Goal: Find specific page/section: Find specific page/section

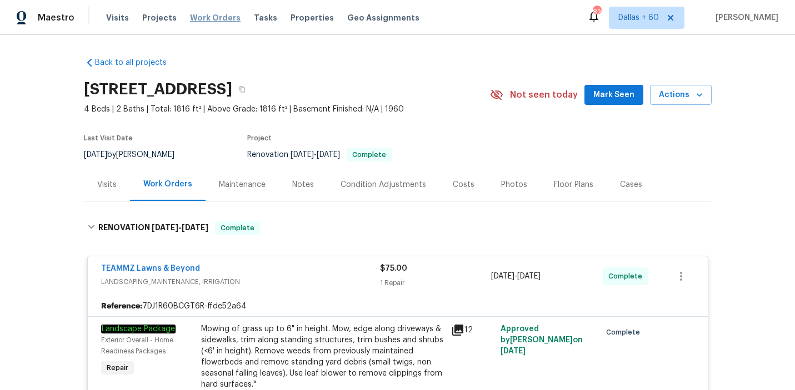
click at [206, 19] on span "Work Orders" at bounding box center [215, 17] width 51 height 11
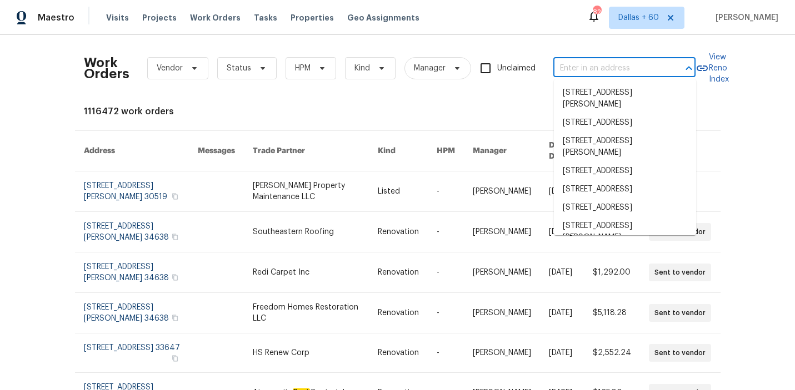
click at [618, 67] on input "text" at bounding box center [608, 68] width 111 height 17
paste input "[STREET_ADDRESS]"
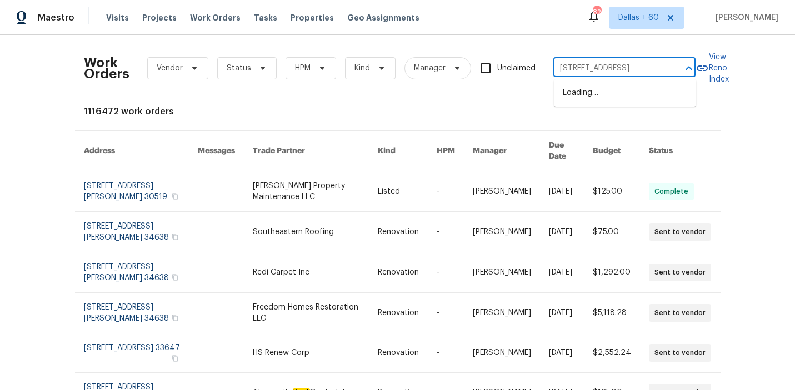
type input "[STREET_ADDRESS]"
click at [612, 96] on li "[STREET_ADDRESS]" at bounding box center [625, 93] width 142 height 18
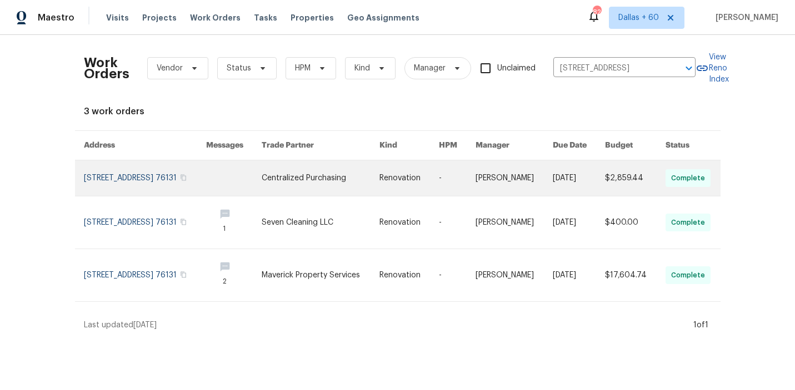
click at [325, 186] on link at bounding box center [321, 179] width 118 height 36
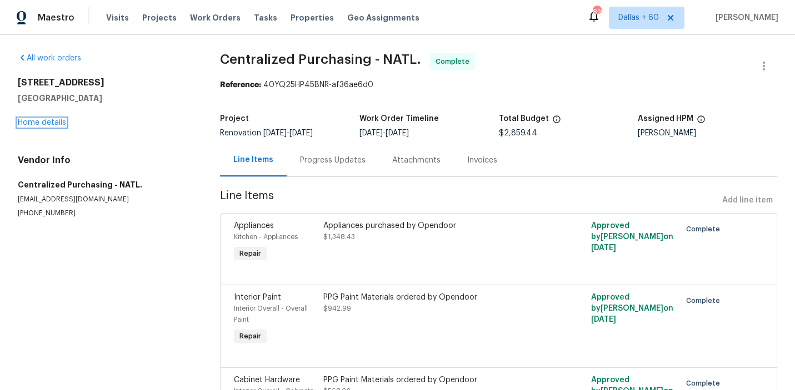
click at [37, 122] on link "Home details" at bounding box center [42, 123] width 48 height 8
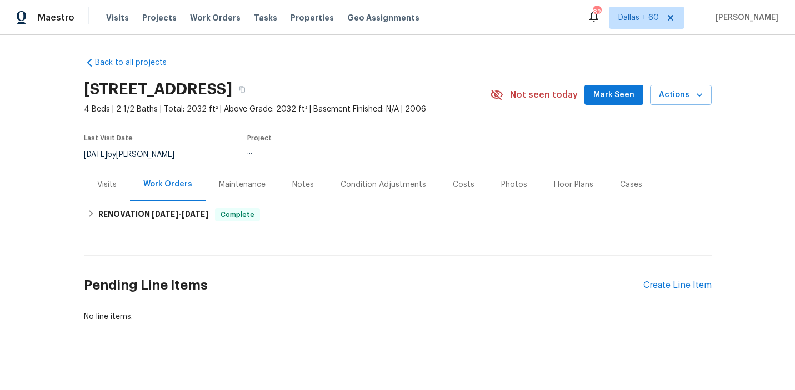
scroll to position [8, 0]
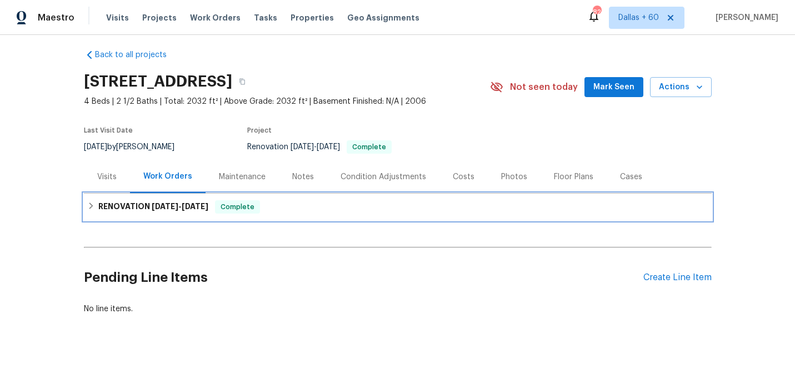
click at [312, 206] on div "RENOVATION [DATE] - [DATE] Complete" at bounding box center [397, 206] width 621 height 13
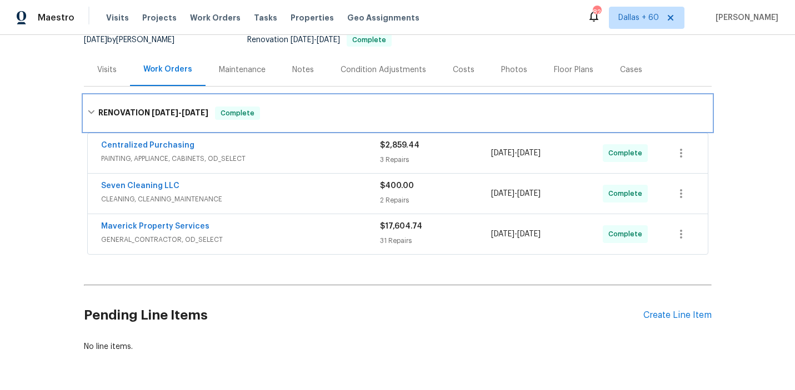
scroll to position [121, 0]
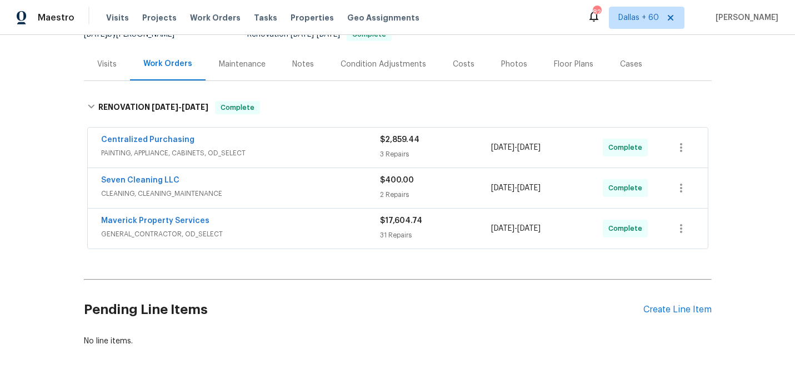
click at [313, 229] on span "GENERAL_CONTRACTOR, OD_SELECT" at bounding box center [240, 234] width 279 height 11
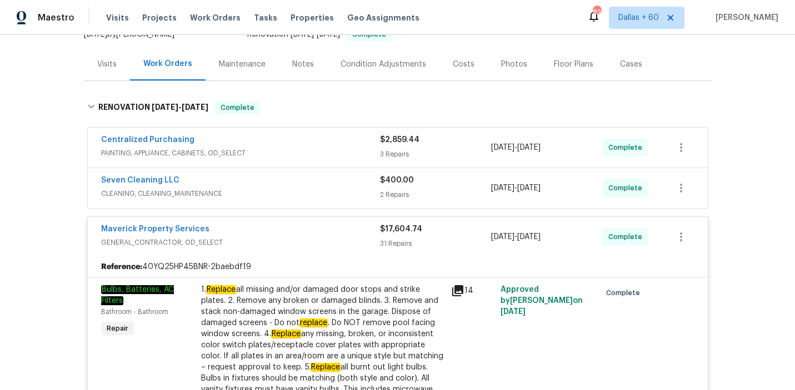
click at [304, 190] on span "CLEANING, CLEANING_MAINTENANCE" at bounding box center [240, 193] width 279 height 11
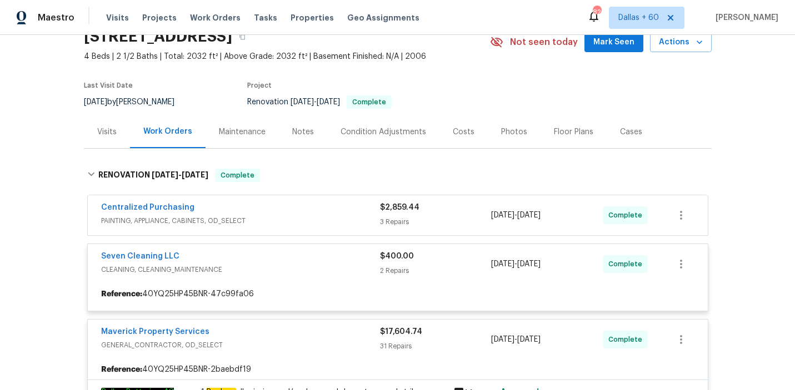
scroll to position [52, 0]
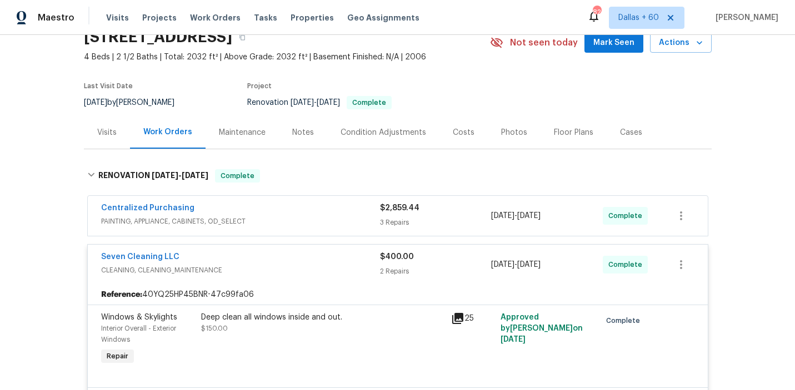
click at [305, 214] on div "Centralized Purchasing" at bounding box center [240, 209] width 279 height 13
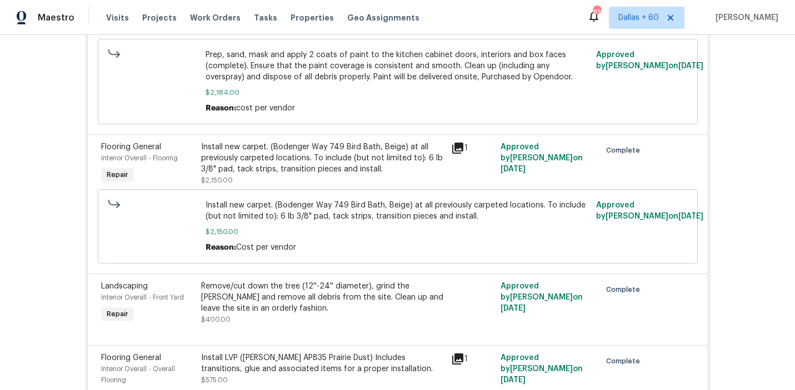
scroll to position [3427, 0]
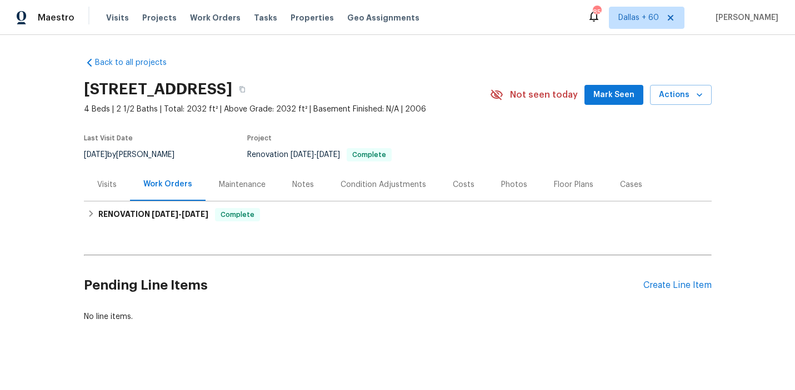
click at [109, 186] on div "Visits" at bounding box center [106, 184] width 19 height 11
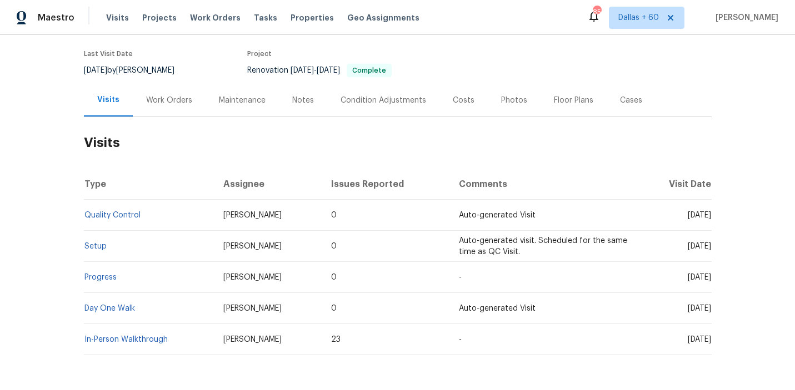
scroll to position [125, 0]
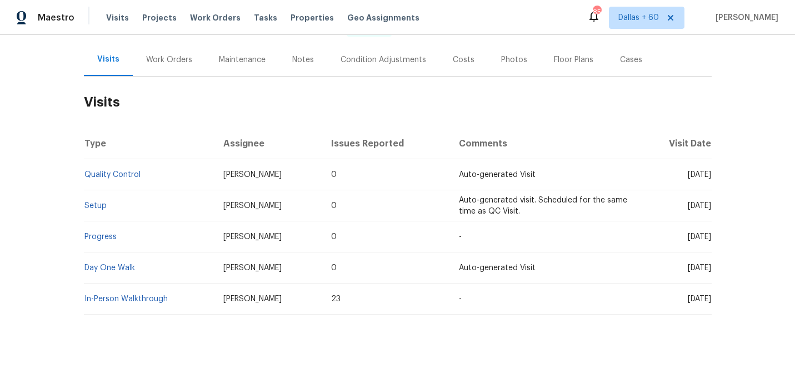
click at [100, 272] on td "Day One Walk" at bounding box center [149, 268] width 131 height 31
click at [101, 265] on link "Day One Walk" at bounding box center [109, 268] width 51 height 8
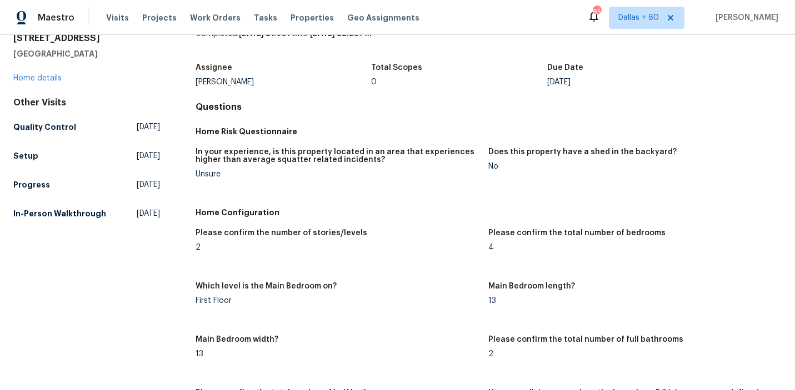
scroll to position [352, 0]
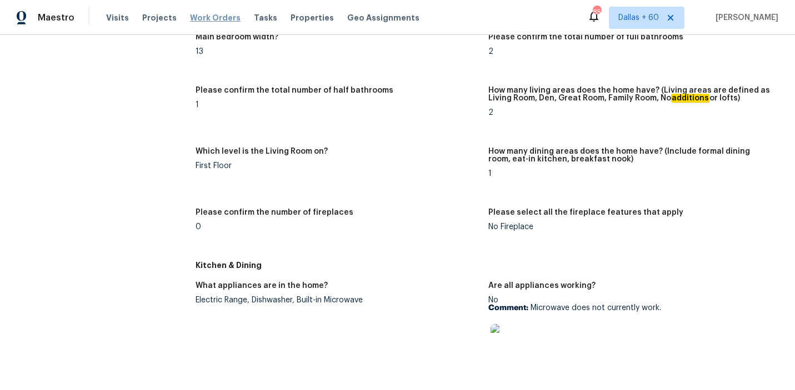
click at [217, 16] on span "Work Orders" at bounding box center [215, 17] width 51 height 11
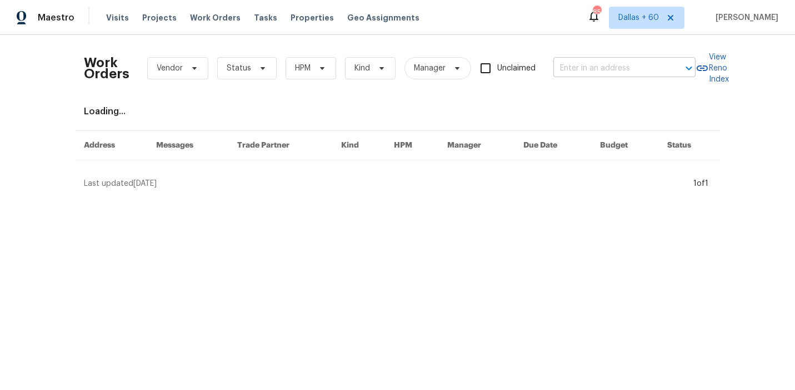
click at [580, 71] on input "text" at bounding box center [608, 68] width 111 height 17
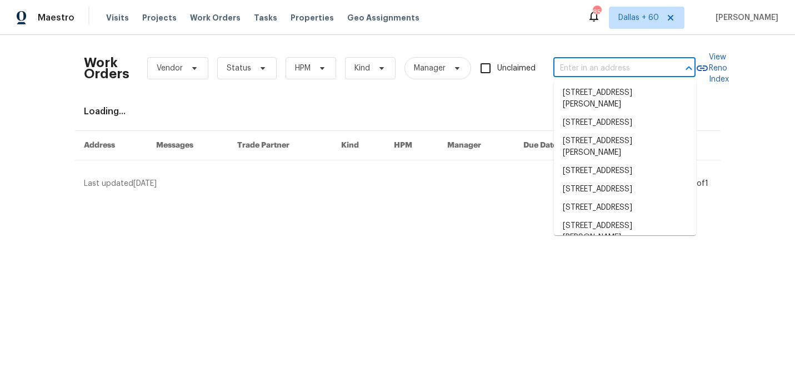
paste input "2005 Shingleback Dr, Wake Forest, NC 27587"
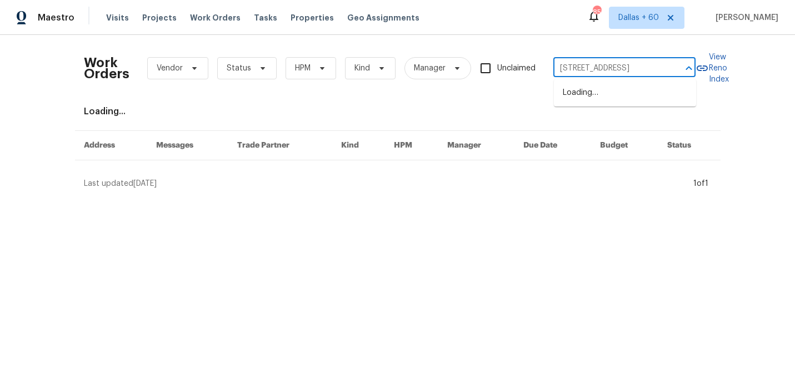
type input "2005 Shingleback Dr, Wake Forest, NC 27587"
click at [589, 94] on li "2005 Shingleback Dr, Wake Forest, NC 27587" at bounding box center [625, 93] width 142 height 18
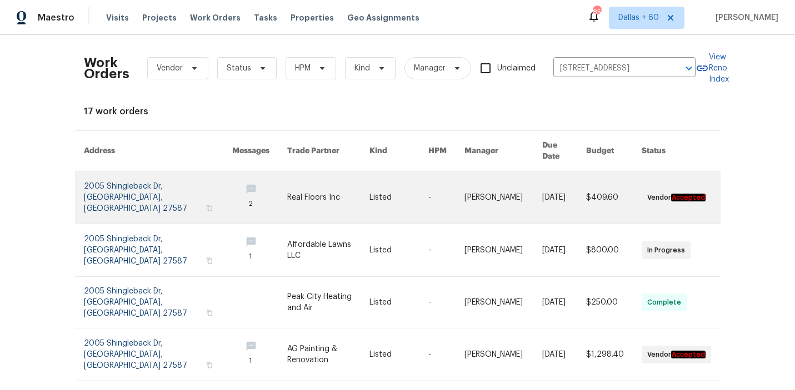
click at [339, 198] on link at bounding box center [328, 198] width 82 height 52
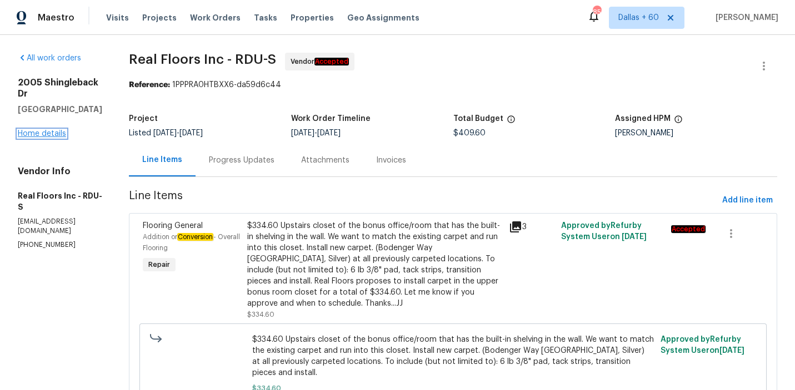
click at [47, 134] on link "Home details" at bounding box center [42, 134] width 48 height 8
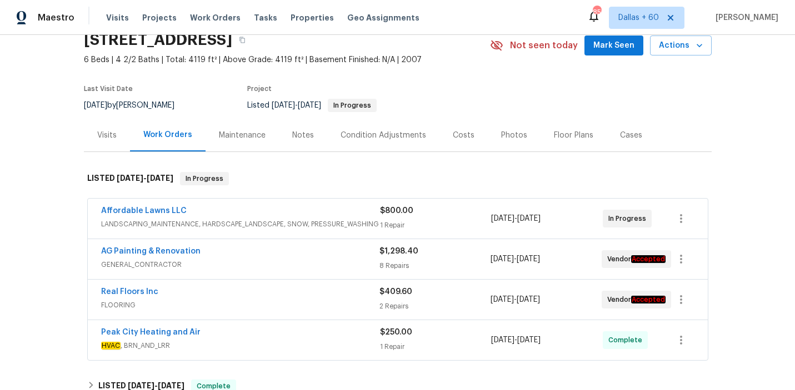
scroll to position [50, 0]
click at [366, 204] on div "Affordable Lawns LLC LANDSCAPING_MAINTENANCE, HARDSCAPE_LANDSCAPE, SNOW, PRESSU…" at bounding box center [398, 218] width 620 height 40
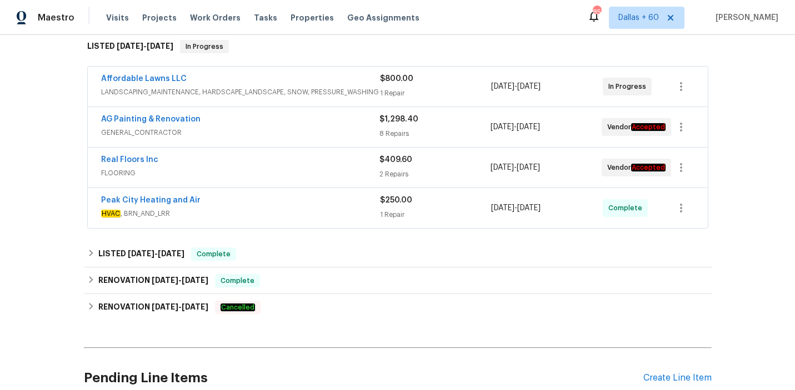
scroll to position [180, 0]
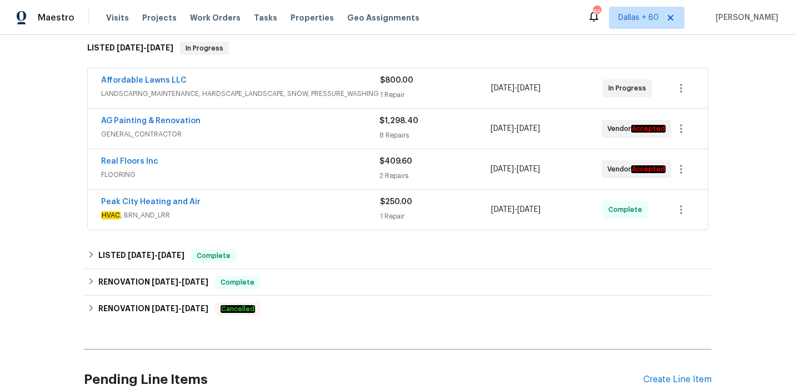
click at [305, 93] on span "LANDSCAPING_MAINTENANCE, HARDSCAPE_LANDSCAPE, SNOW, PRESSURE_WASHING" at bounding box center [240, 93] width 279 height 11
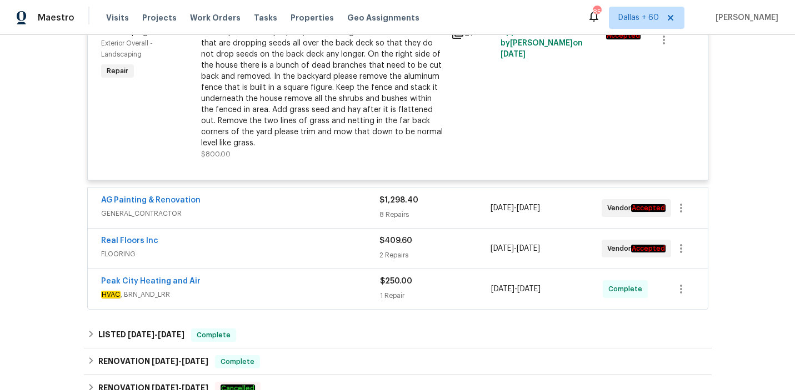
scroll to position [334, 0]
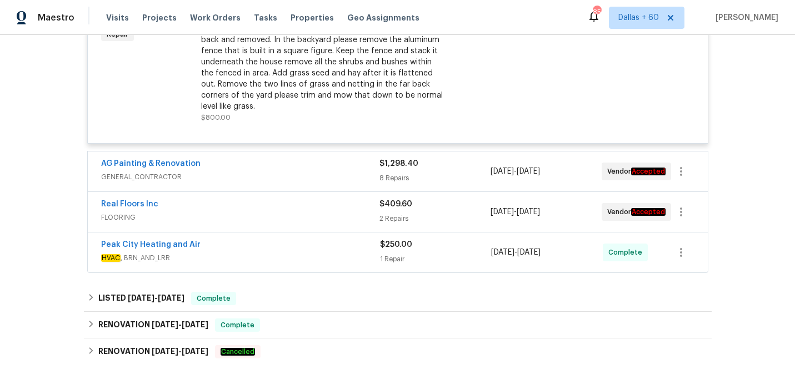
click at [319, 178] on span "GENERAL_CONTRACTOR" at bounding box center [240, 177] width 278 height 11
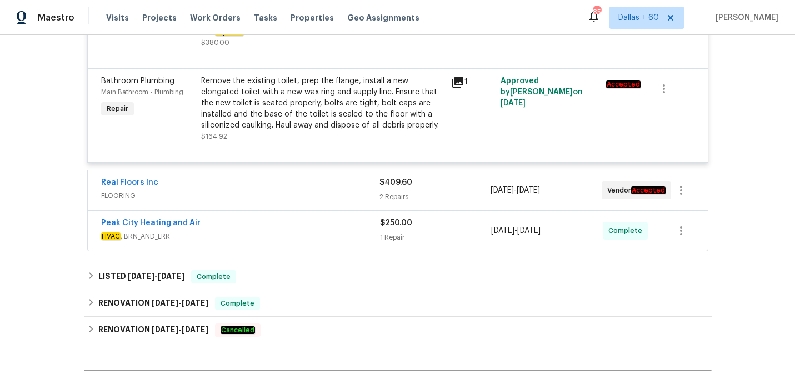
scroll to position [1070, 0]
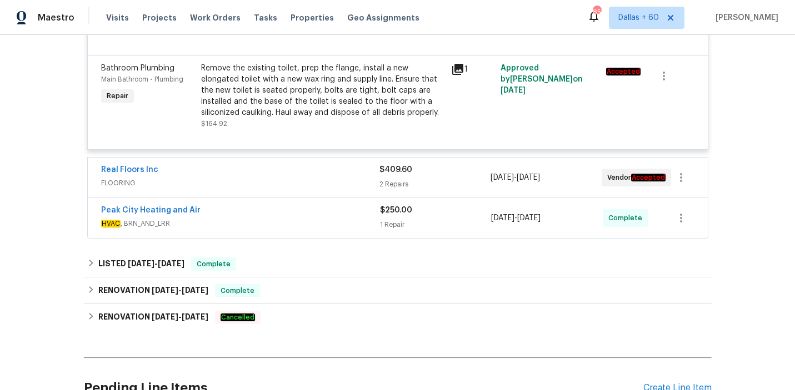
click at [319, 178] on div "Real Floors Inc" at bounding box center [240, 170] width 278 height 13
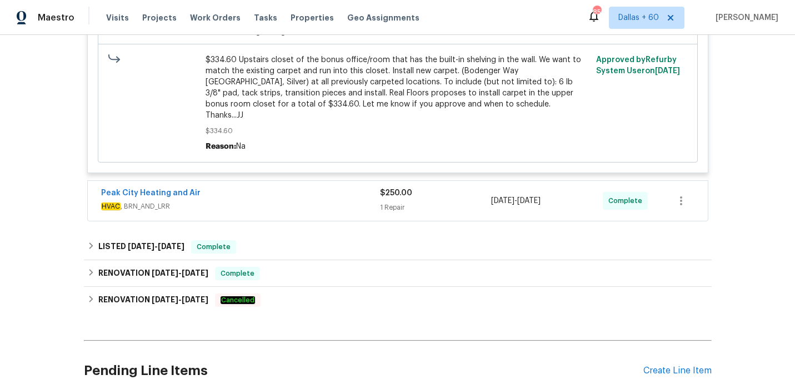
scroll to position [1520, 0]
click at [319, 192] on div "Peak City Heating and Air" at bounding box center [240, 193] width 279 height 13
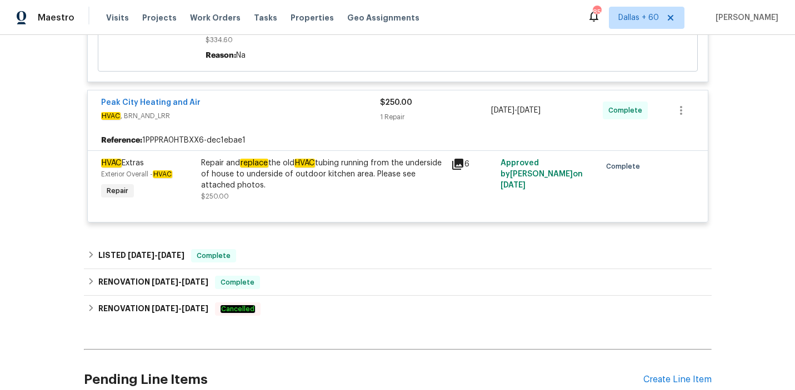
scroll to position [1619, 0]
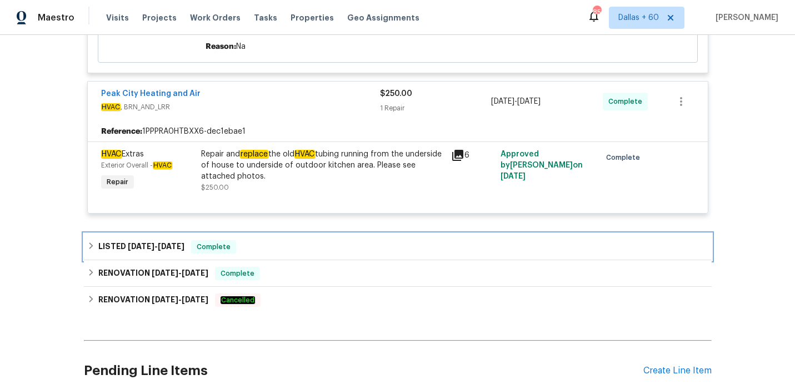
click at [324, 243] on div "LISTED 8/13/25 - 8/14/25 Complete" at bounding box center [397, 246] width 621 height 13
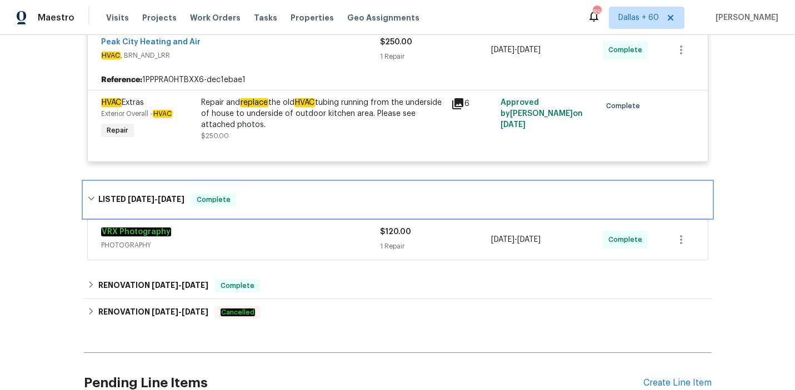
scroll to position [1688, 0]
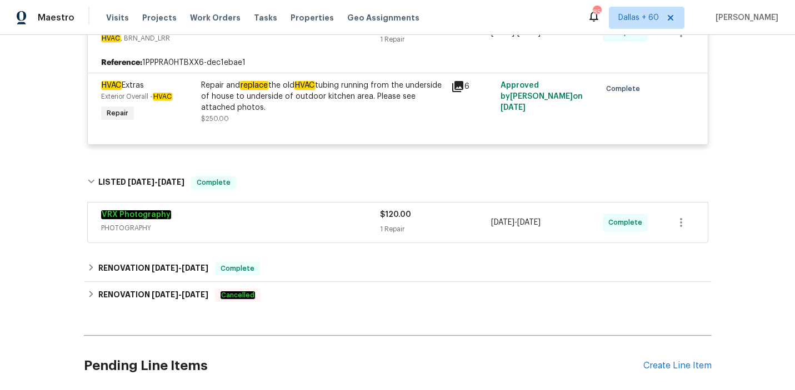
click at [319, 232] on div "VRX Photography PHOTOGRAPHY $120.00 1 Repair 8/13/2025 - 8/14/2025 Complete" at bounding box center [398, 223] width 620 height 40
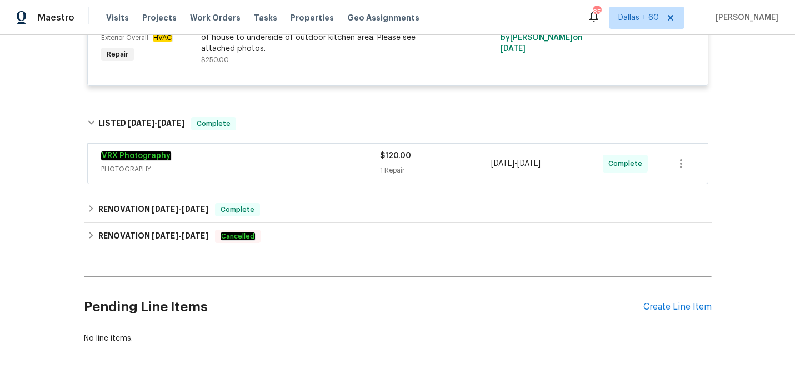
click at [304, 164] on span "PHOTOGRAPHY" at bounding box center [240, 169] width 279 height 11
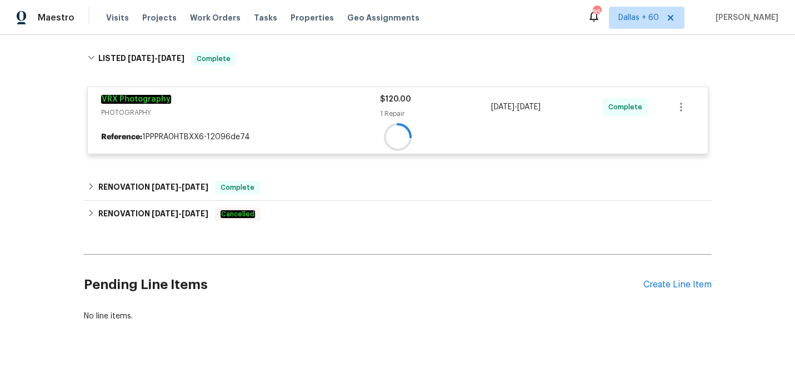
scroll to position [1811, 0]
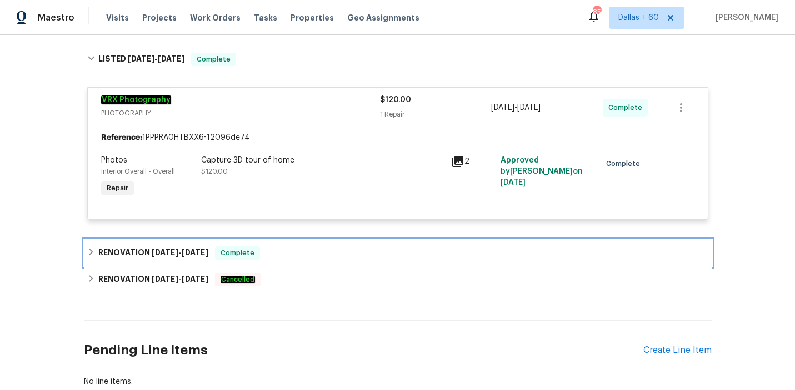
click at [317, 247] on div "RENOVATION 7/21/25 - 9/1/25 Complete" at bounding box center [397, 253] width 621 height 13
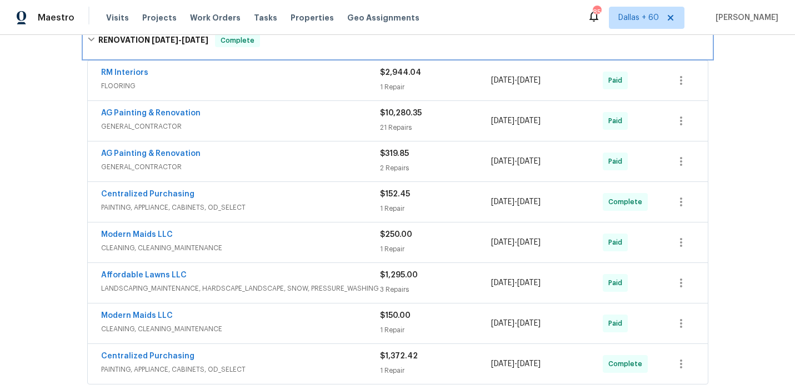
scroll to position [2029, 0]
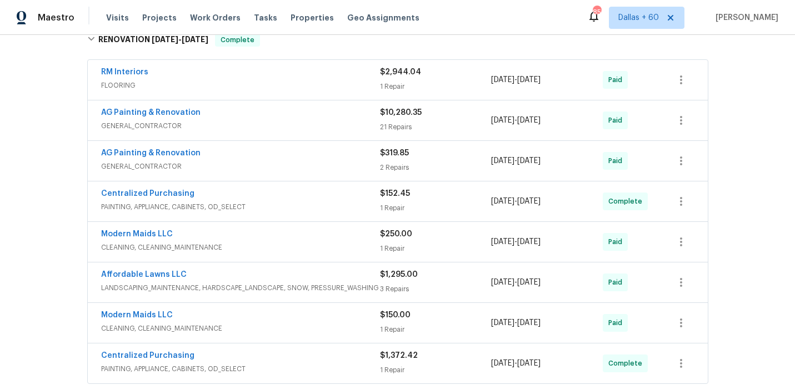
click at [316, 121] on span "GENERAL_CONTRACTOR" at bounding box center [240, 126] width 279 height 11
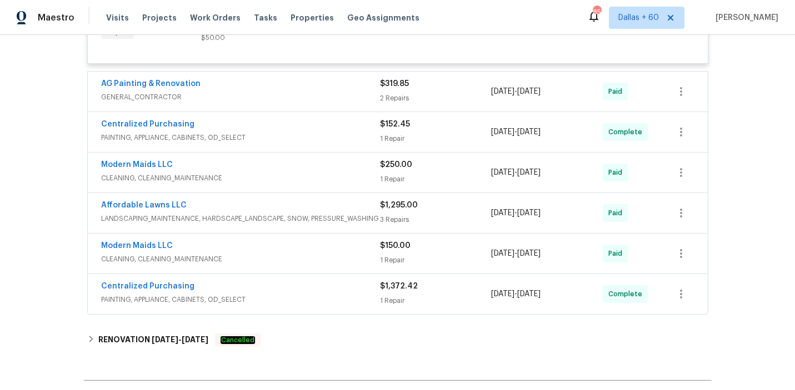
scroll to position [4072, 0]
